Goal: Navigation & Orientation: Find specific page/section

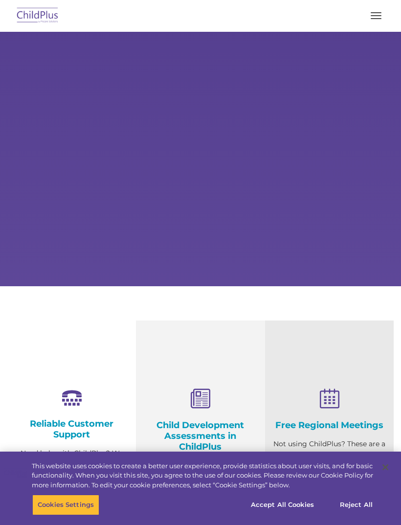
select select "MEDIUM"
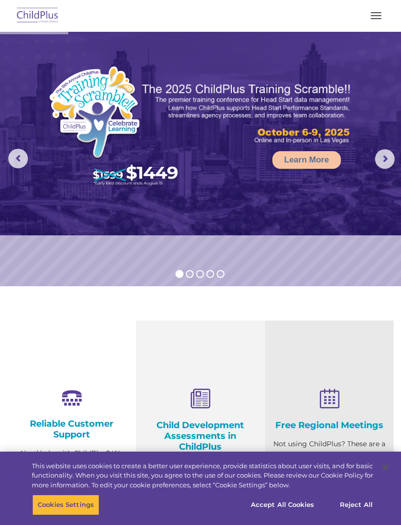
click at [380, 14] on button "button" at bounding box center [376, 16] width 21 height 16
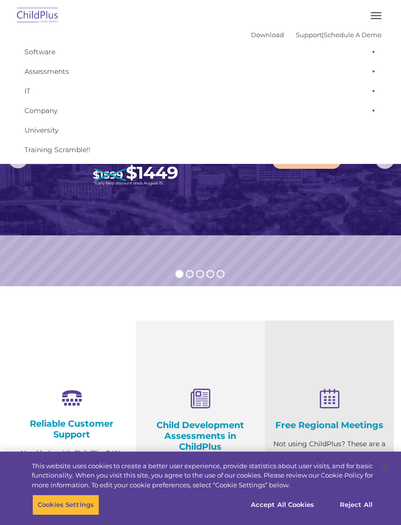
click at [374, 49] on span at bounding box center [372, 52] width 10 height 20
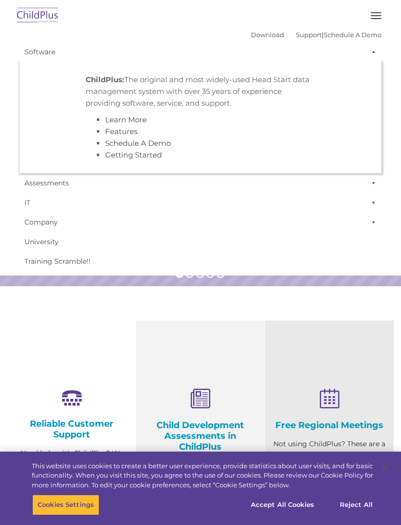
click at [53, 48] on link "Software" at bounding box center [201, 52] width 362 height 20
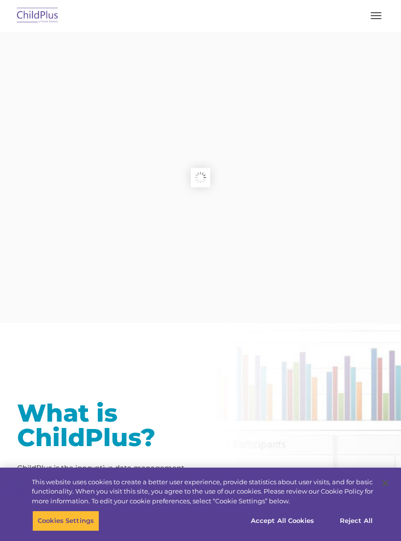
scroll to position [285, 0]
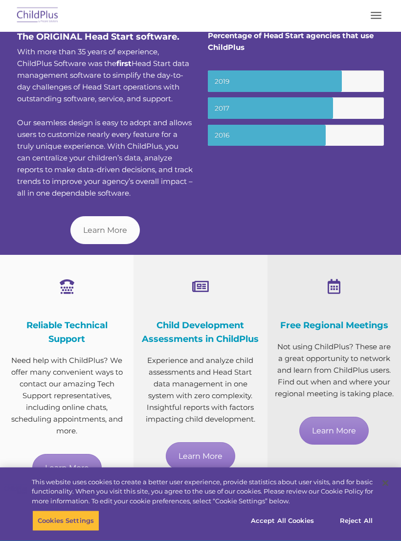
click at [373, 15] on span "button" at bounding box center [376, 15] width 11 height 1
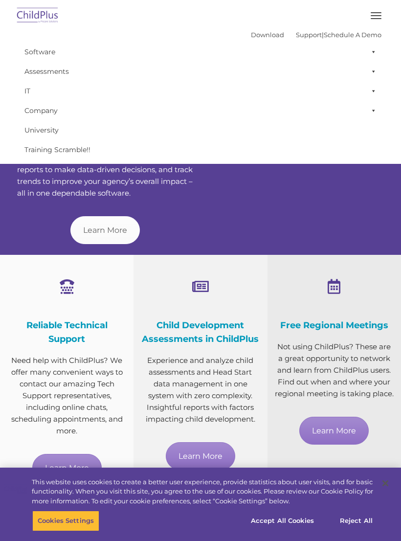
click at [381, 12] on button "button" at bounding box center [376, 16] width 21 height 16
